Goal: Navigation & Orientation: Find specific page/section

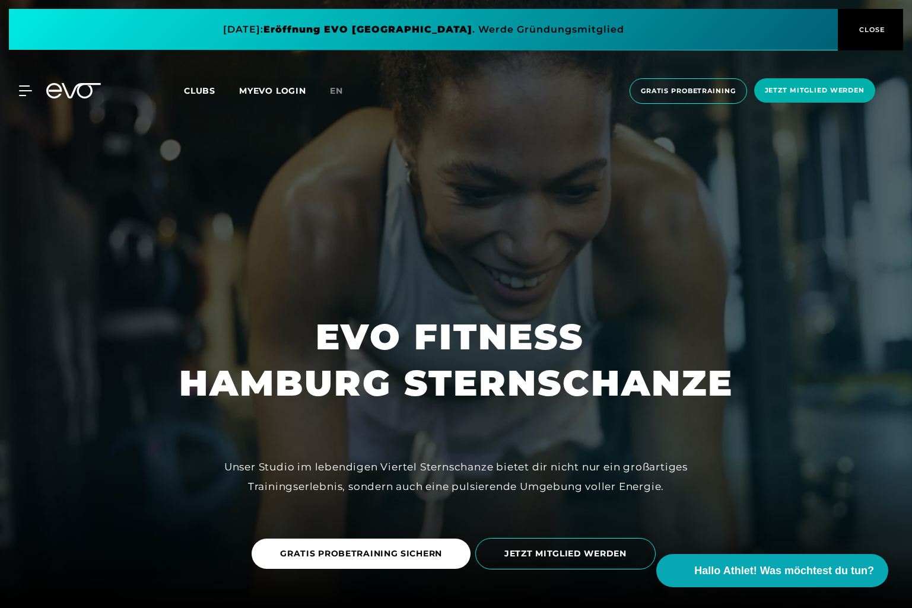
click at [209, 89] on span "Clubs" at bounding box center [199, 90] width 31 height 11
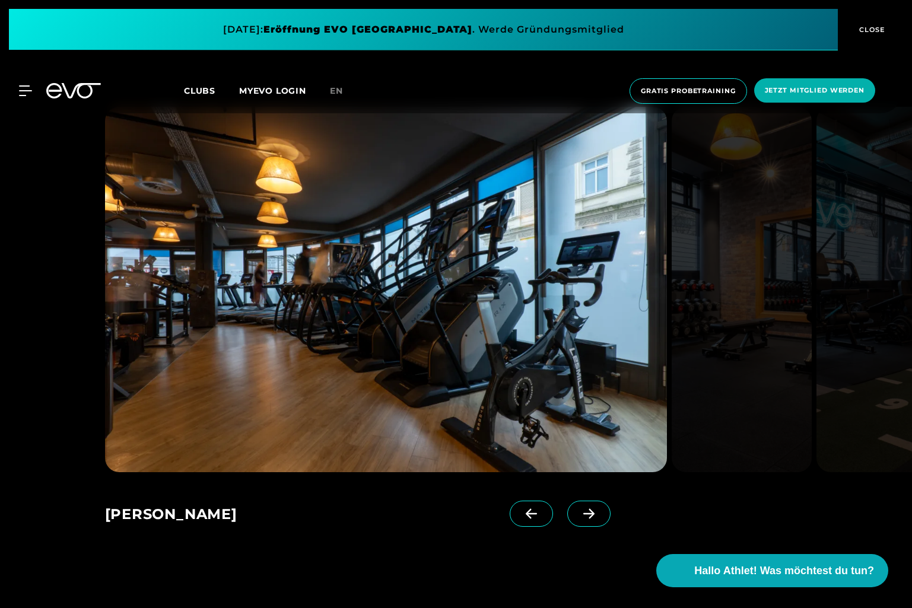
scroll to position [843, 0]
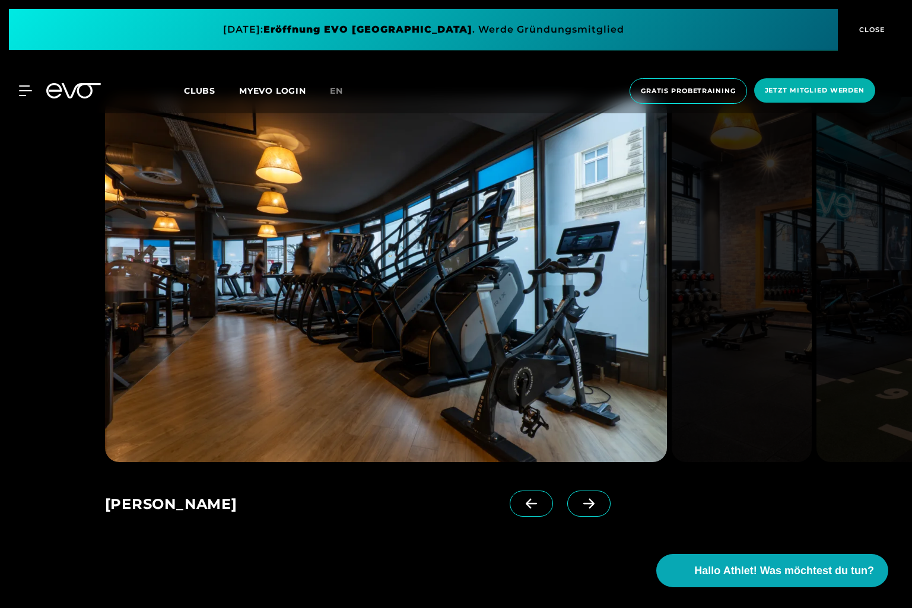
click at [579, 498] on icon at bounding box center [589, 503] width 21 height 11
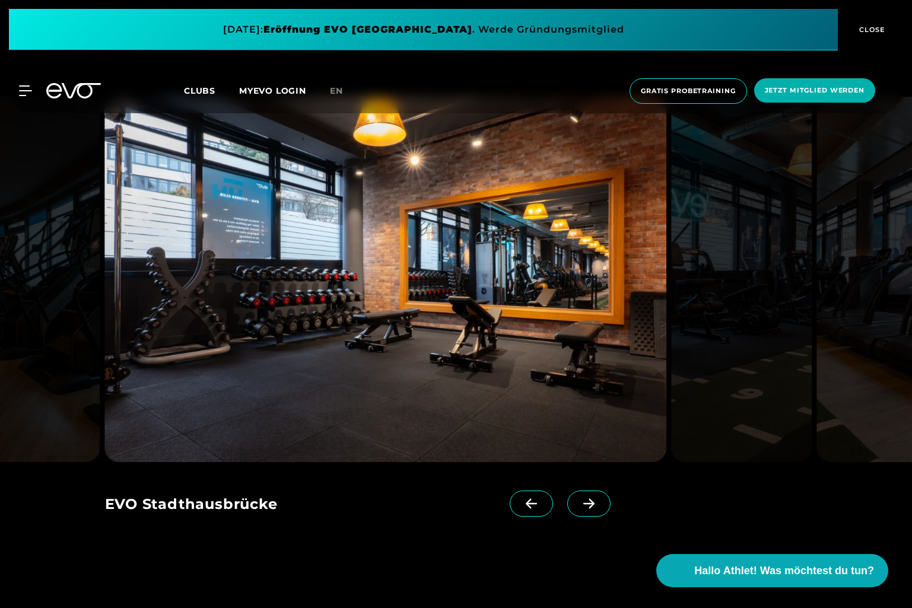
click at [579, 498] on icon at bounding box center [589, 503] width 21 height 11
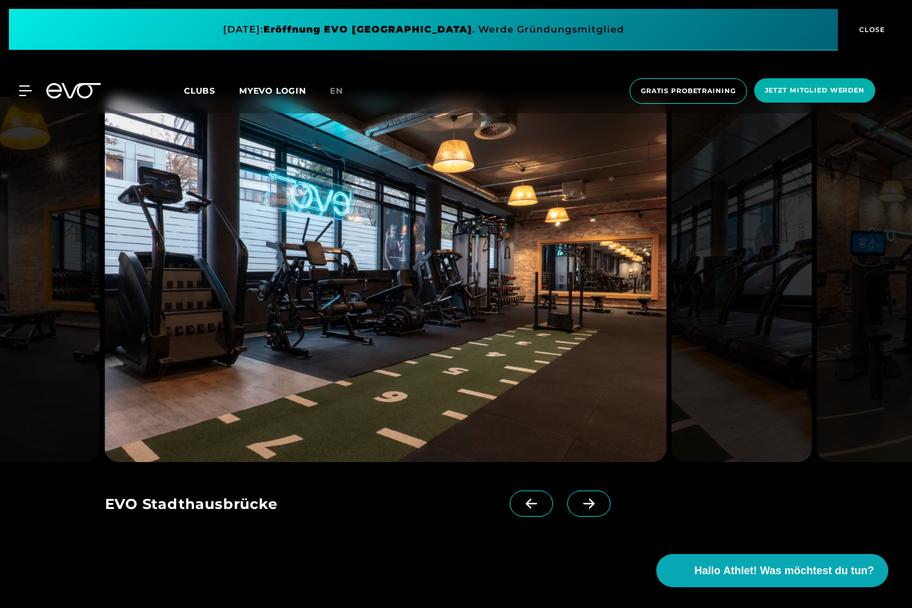
click at [579, 498] on icon at bounding box center [589, 503] width 21 height 11
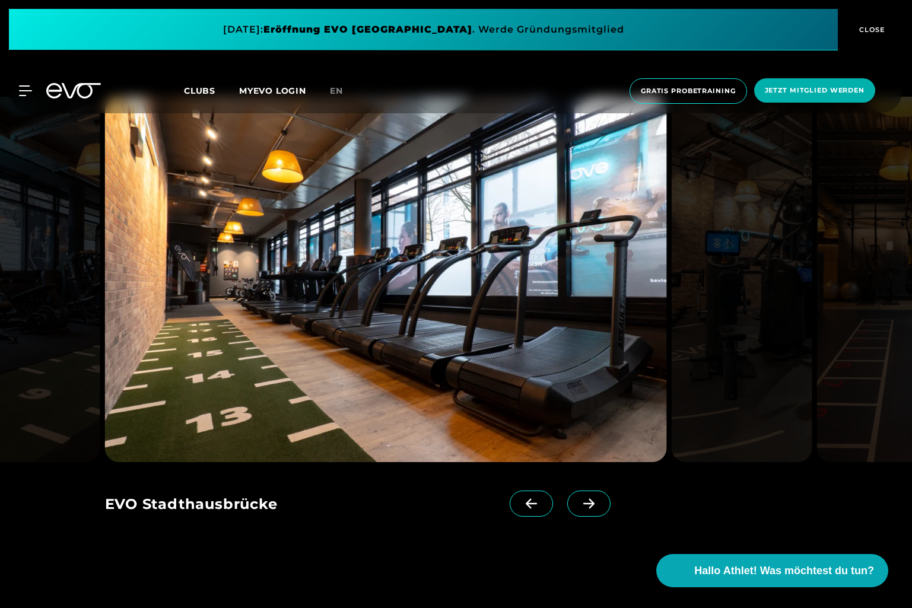
click at [579, 498] on icon at bounding box center [589, 503] width 21 height 11
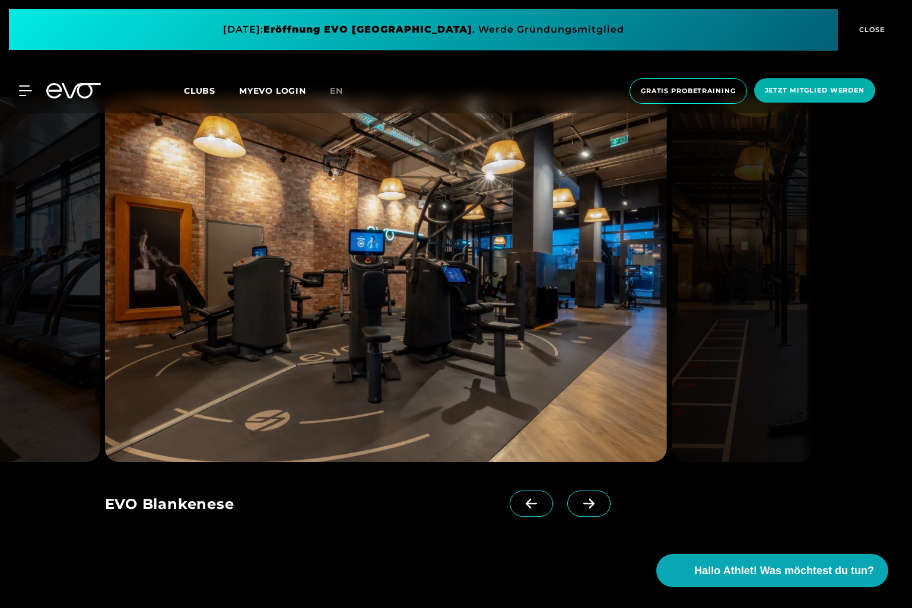
click at [579, 498] on icon at bounding box center [589, 503] width 21 height 11
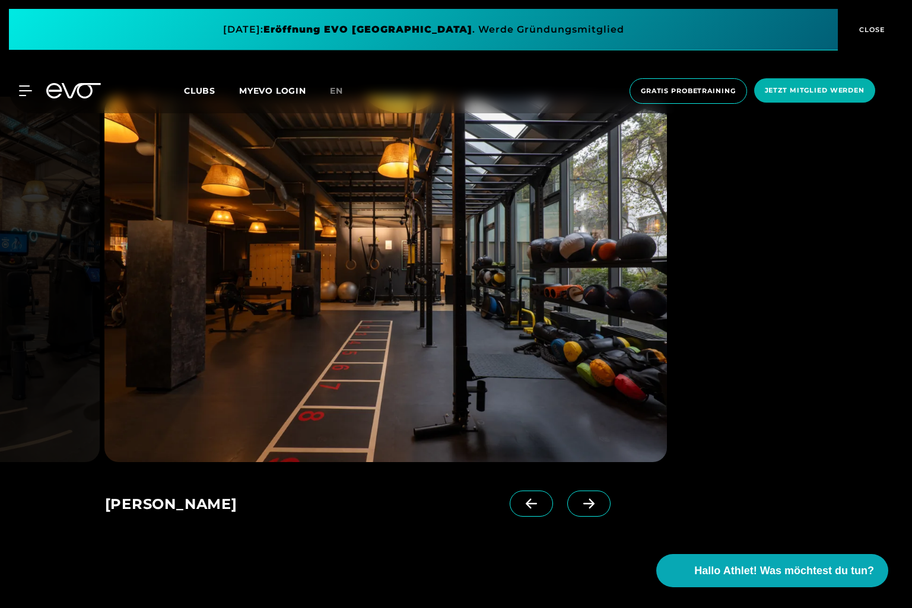
click at [579, 498] on icon at bounding box center [589, 503] width 21 height 11
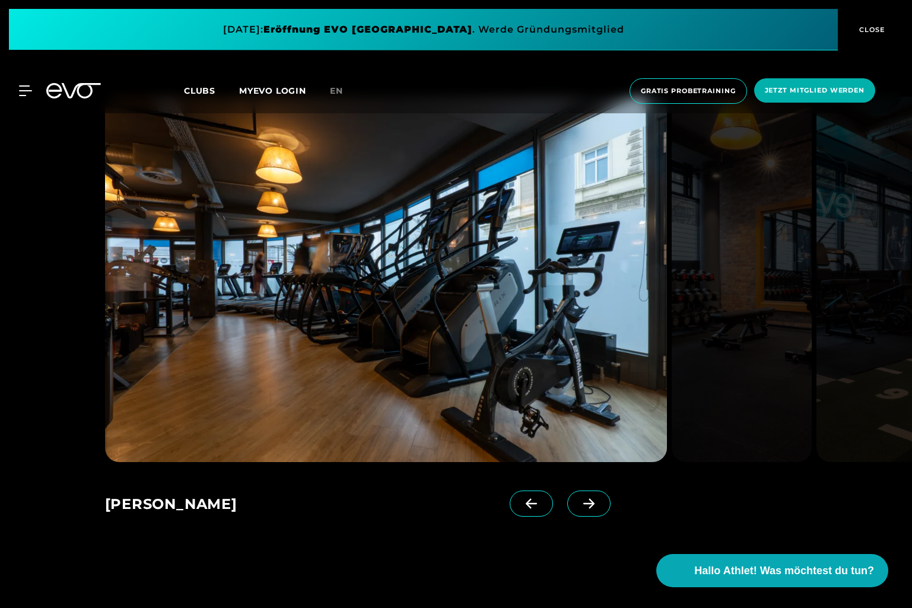
scroll to position [846, 0]
